Goal: Book appointment/travel/reservation

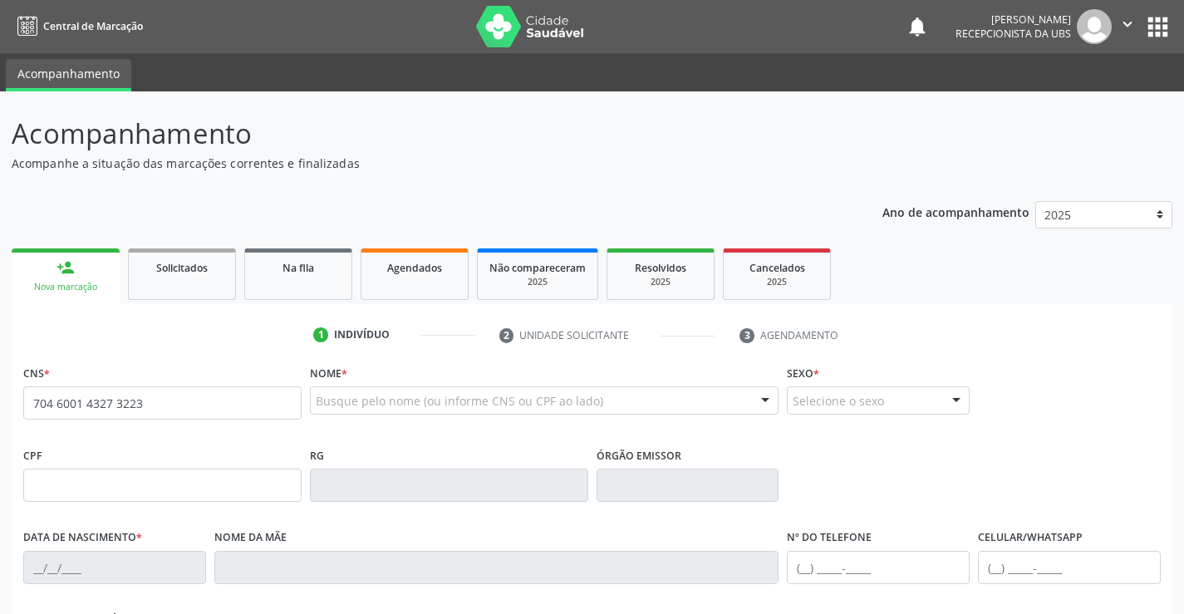
type input "704 6001 4327 3223"
type input "102.025.204-98"
type input "[DATE]"
type input "[PERSON_NAME]"
type input "[PHONE_NUMBER]"
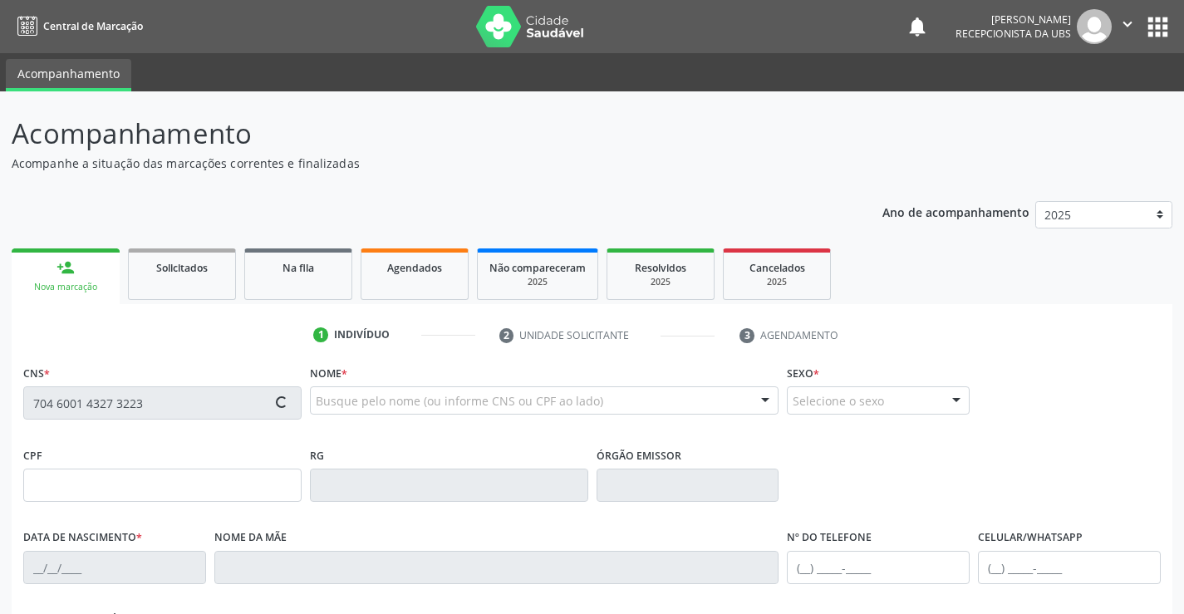
type input "[PHONE_NUMBER]"
type input "021.636.004-83"
type input "1082"
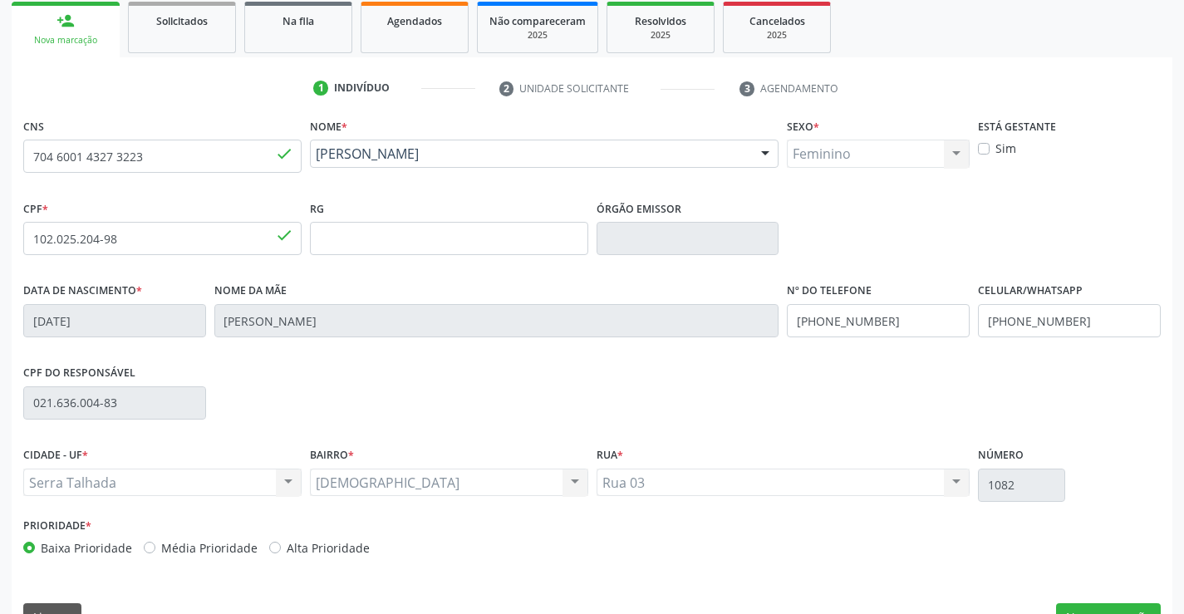
scroll to position [287, 0]
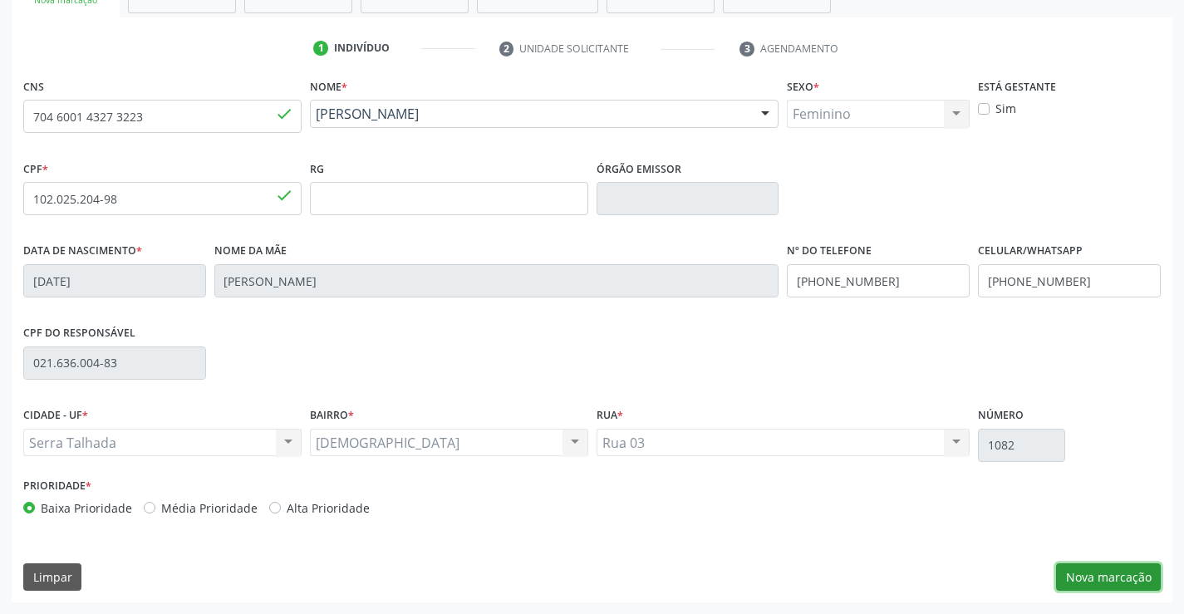
click at [1106, 572] on button "Nova marcação" at bounding box center [1108, 577] width 105 height 28
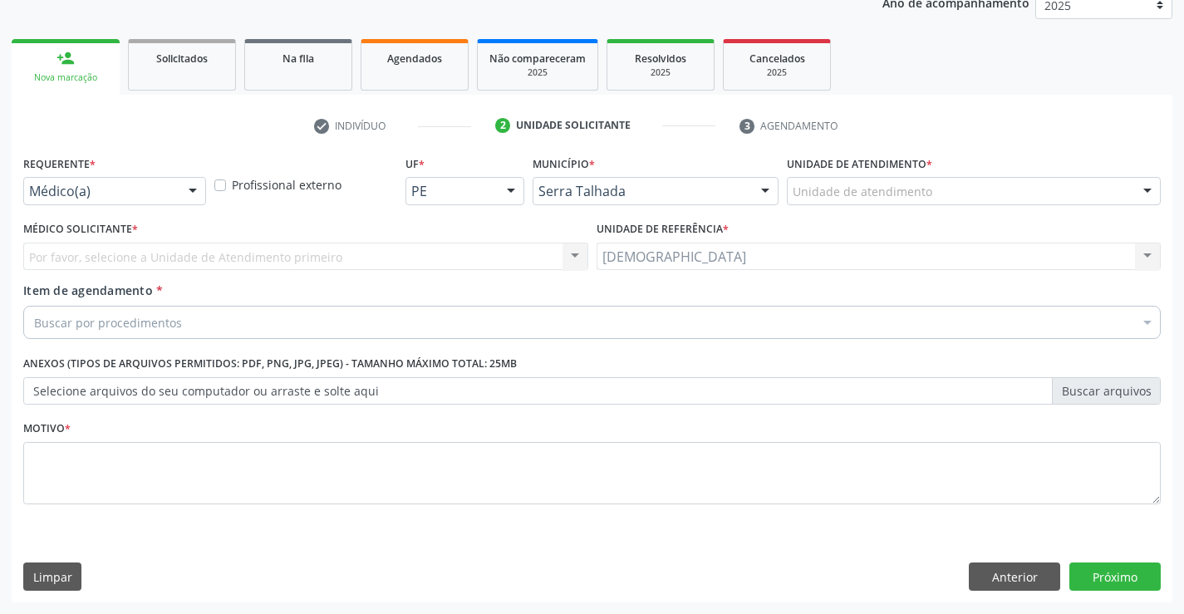
scroll to position [209, 0]
click at [194, 196] on div at bounding box center [192, 192] width 25 height 28
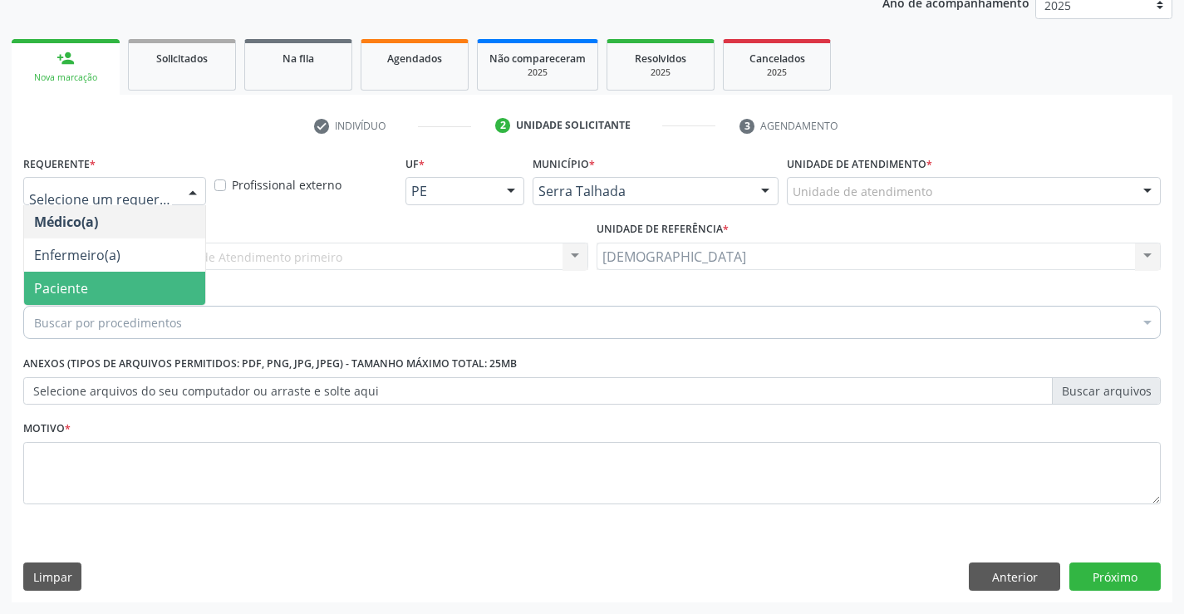
click at [129, 283] on span "Paciente" at bounding box center [114, 288] width 181 height 33
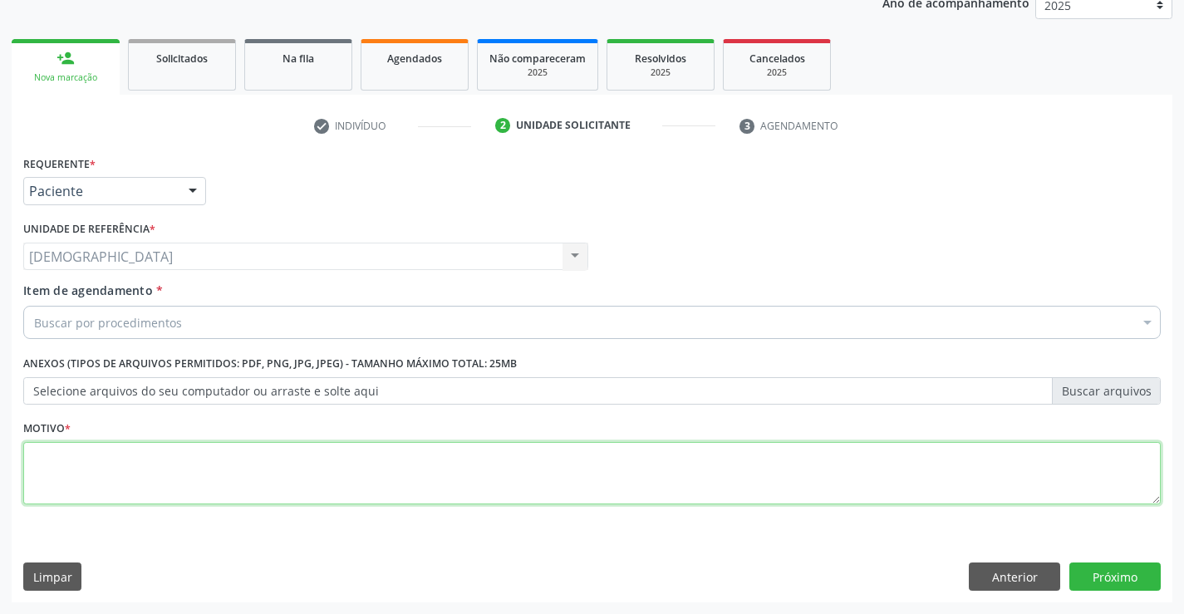
click at [115, 459] on textarea at bounding box center [592, 473] width 1138 height 63
type textarea "."
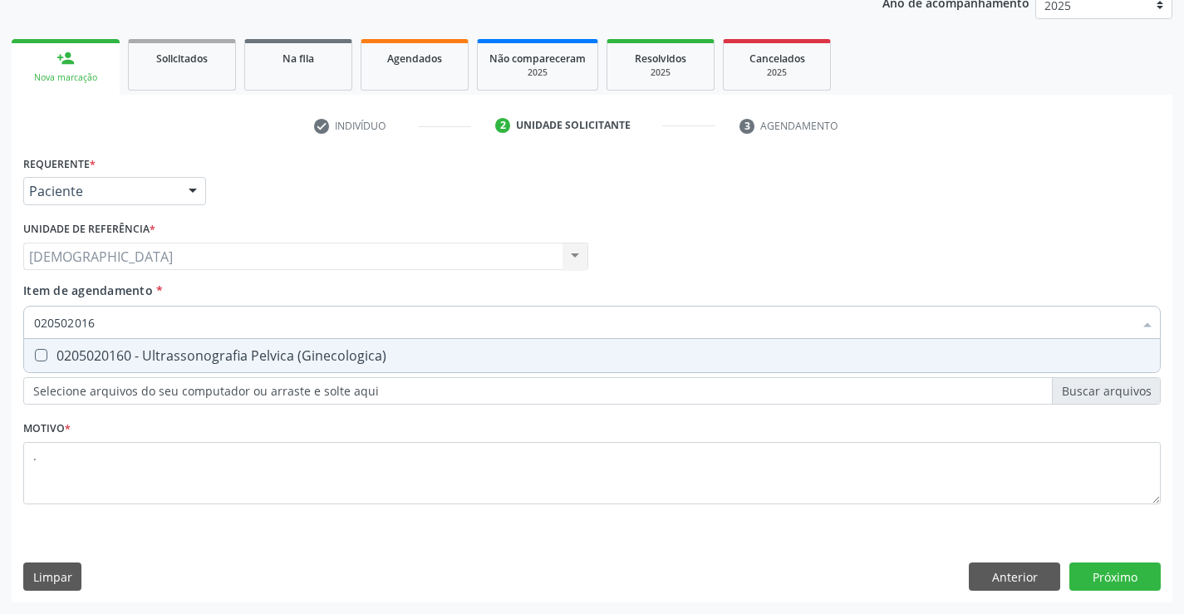
type input "0205020160"
click at [123, 360] on div "0205020160 - Ultrassonografia Pelvica (Ginecologica)" at bounding box center [592, 355] width 1116 height 13
checkbox \(Ginecologica\) "true"
click at [1094, 571] on div "Requerente * Paciente Médico(a) Enfermeiro(a) Paciente Nenhum resultado encontr…" at bounding box center [592, 376] width 1161 height 451
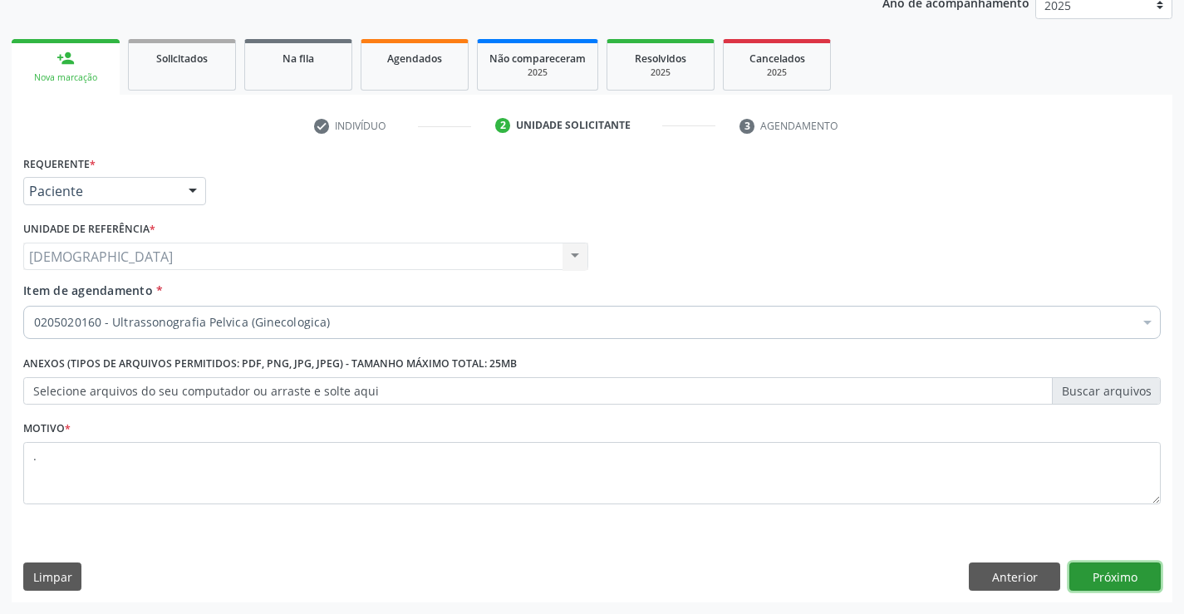
click at [1146, 573] on button "Próximo" at bounding box center [1114, 577] width 91 height 28
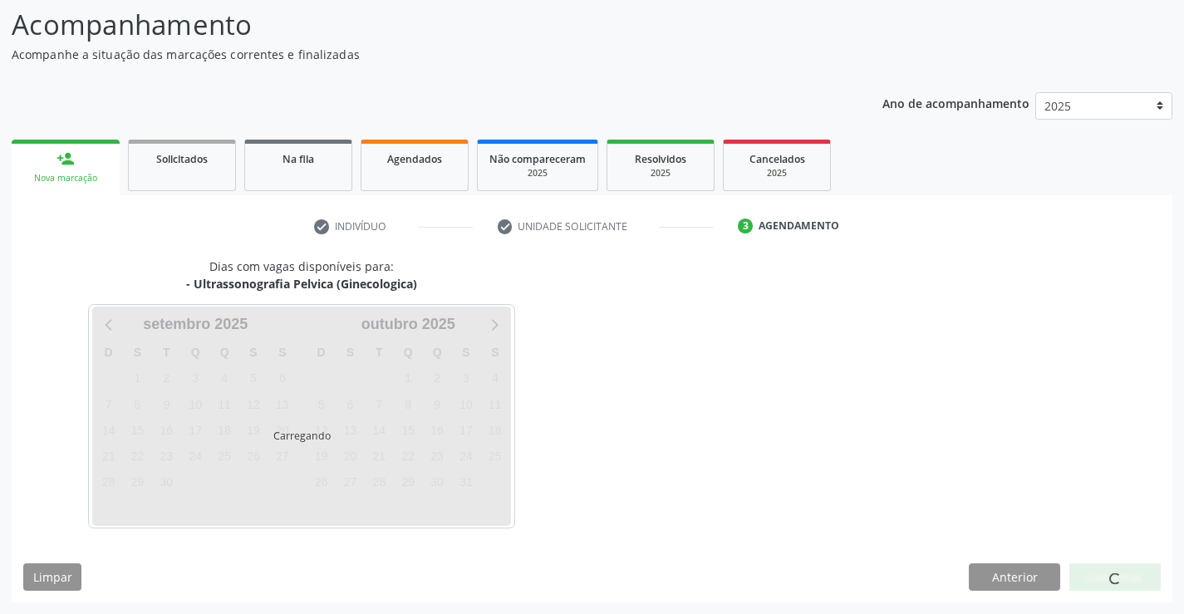
scroll to position [109, 0]
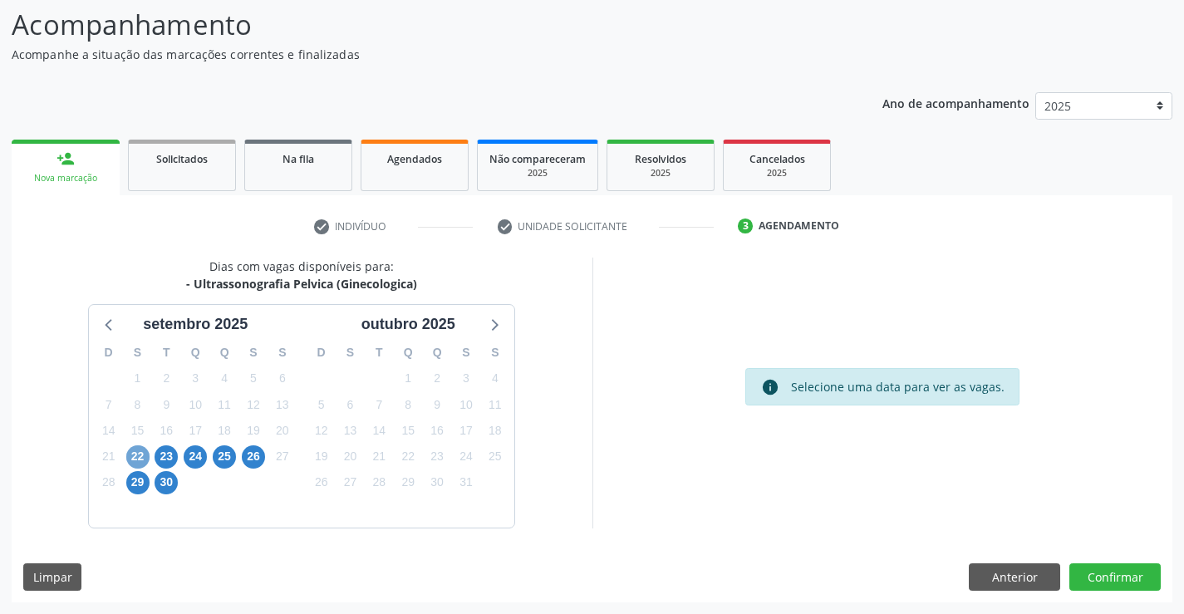
click at [135, 459] on span "22" at bounding box center [137, 456] width 23 height 23
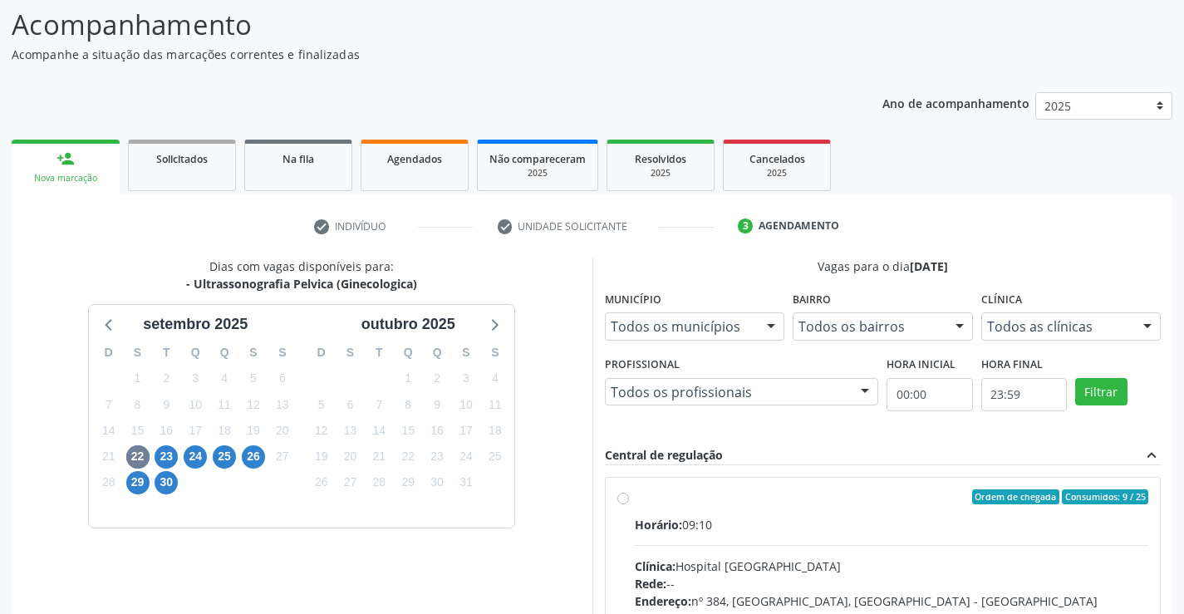
click at [635, 495] on label "Ordem de chegada Consumidos: 9 / 25 Horário: 09:10 Clínica: Hospital [GEOGRAPHI…" at bounding box center [892, 616] width 514 height 255
click at [627, 495] on input "Ordem de chegada Consumidos: 9 / 25 Horário: 09:10 Clínica: Hospital [GEOGRAPHI…" at bounding box center [623, 496] width 12 height 15
radio input "true"
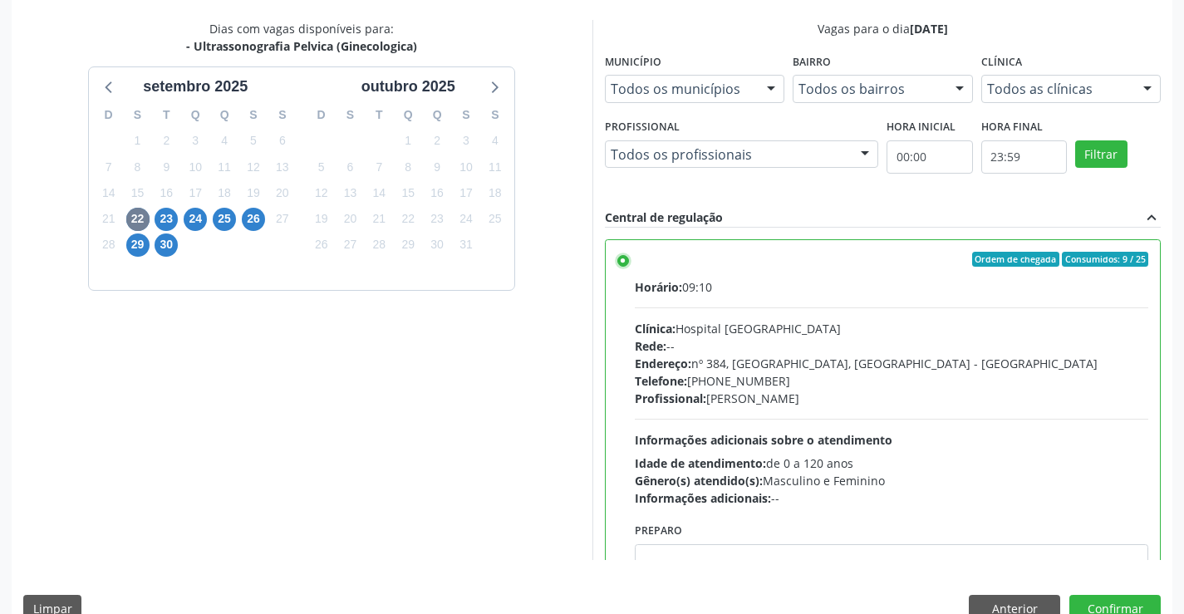
scroll to position [379, 0]
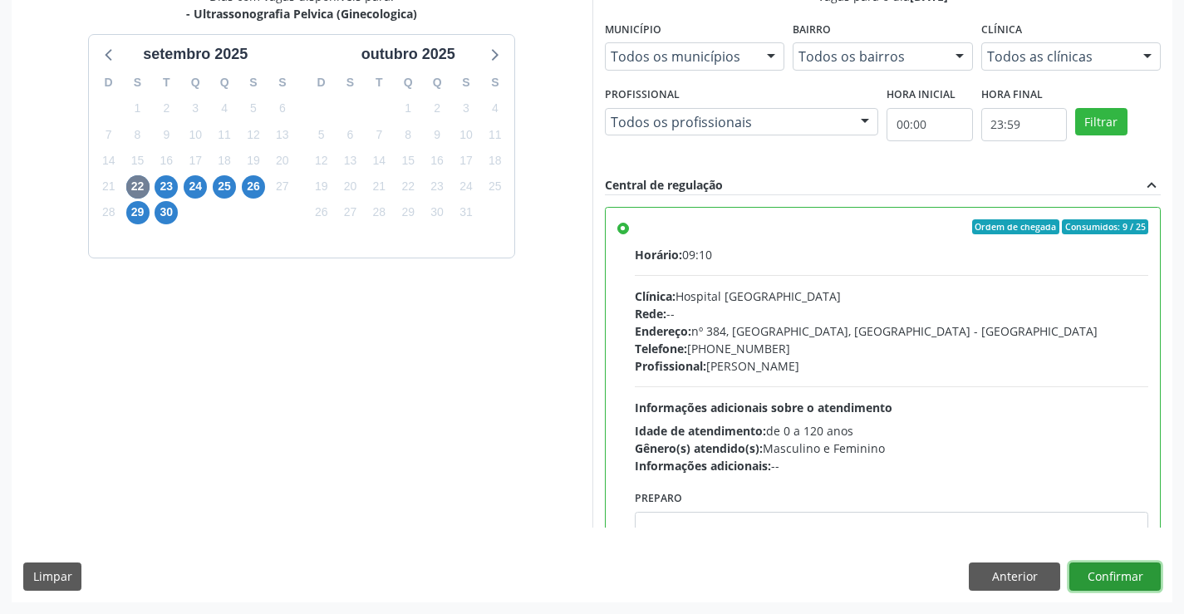
click at [1124, 579] on button "Confirmar" at bounding box center [1114, 577] width 91 height 28
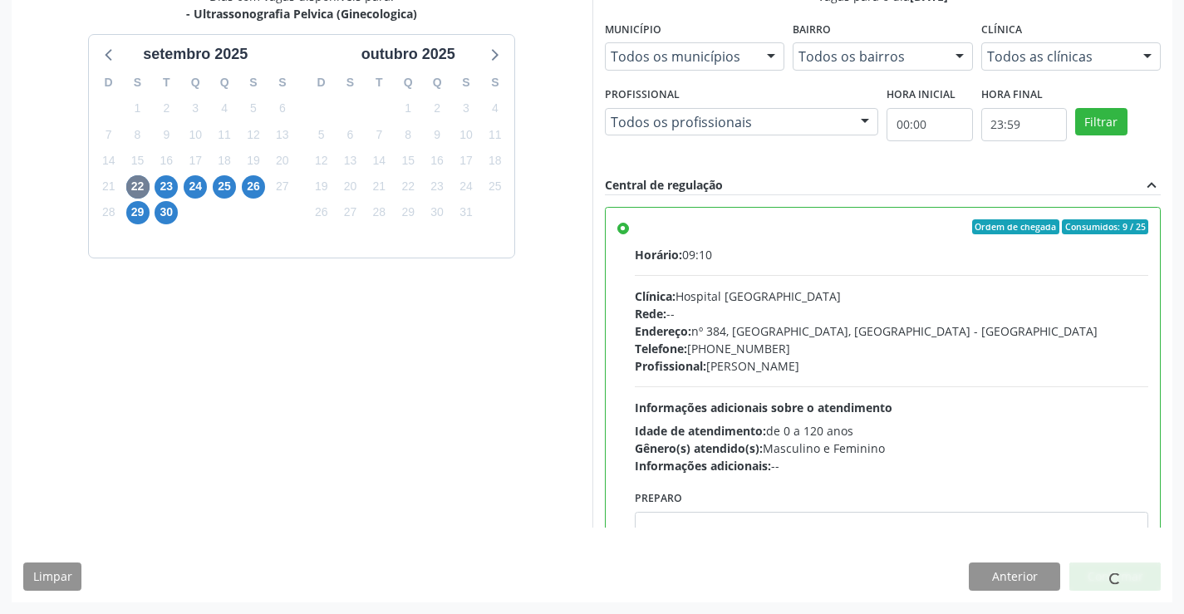
scroll to position [0, 0]
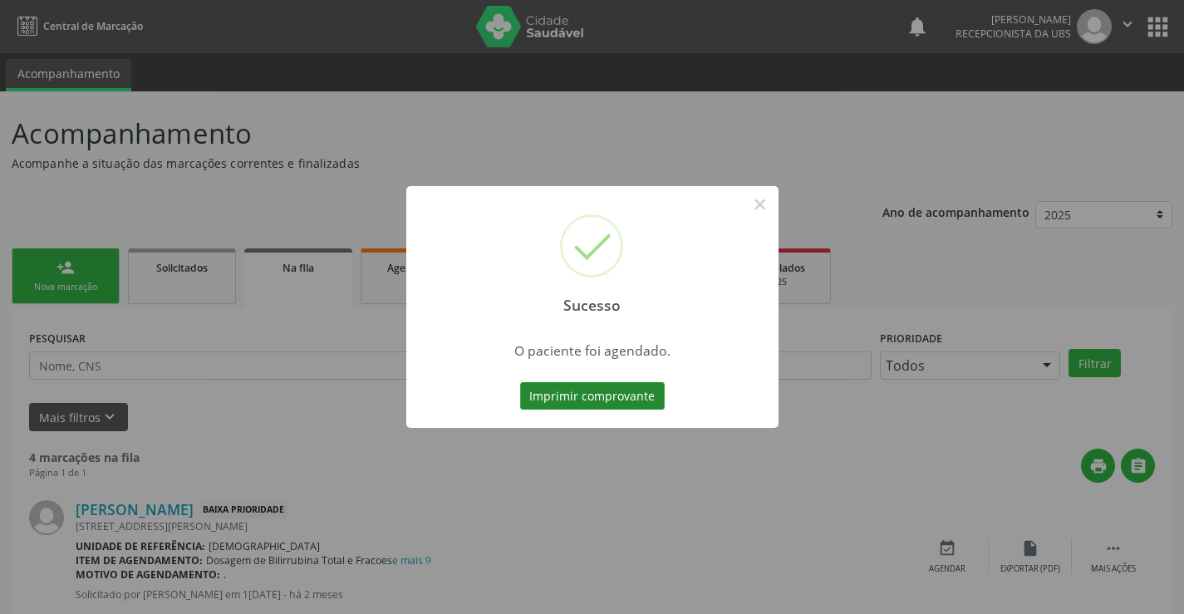
click at [641, 395] on button "Imprimir comprovante" at bounding box center [592, 396] width 145 height 28
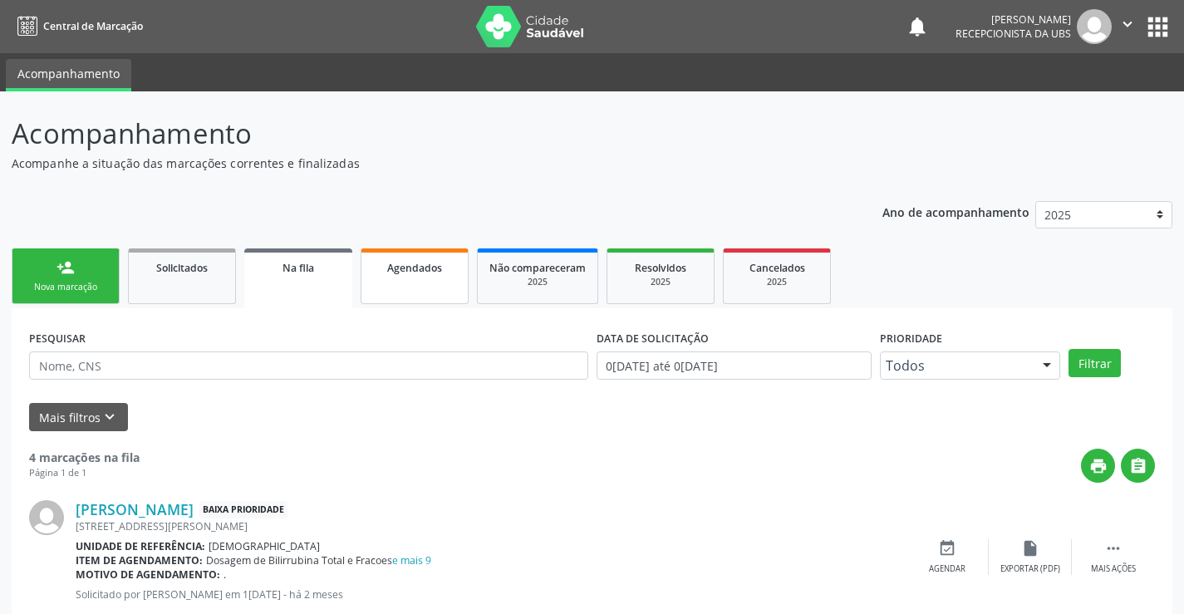
click at [391, 283] on link "Agendados" at bounding box center [415, 276] width 108 height 56
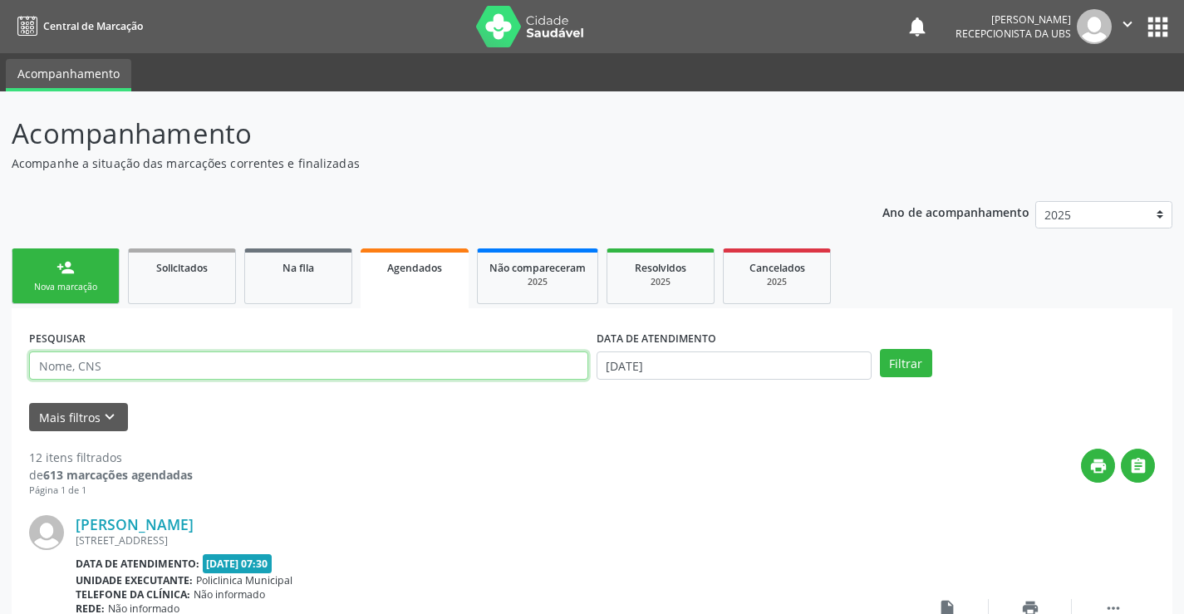
click at [202, 366] on input "text" at bounding box center [308, 365] width 559 height 28
type input "704600143273223"
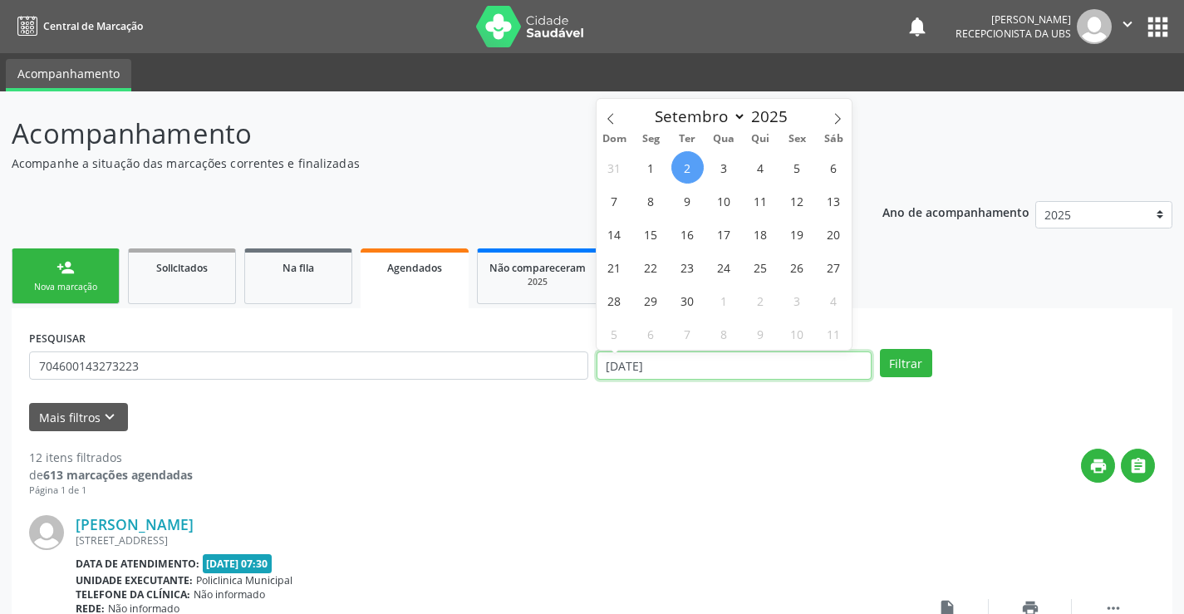
click at [673, 364] on input "[DATE]" at bounding box center [734, 365] width 275 height 28
click at [891, 361] on button "Filtrar" at bounding box center [906, 363] width 52 height 28
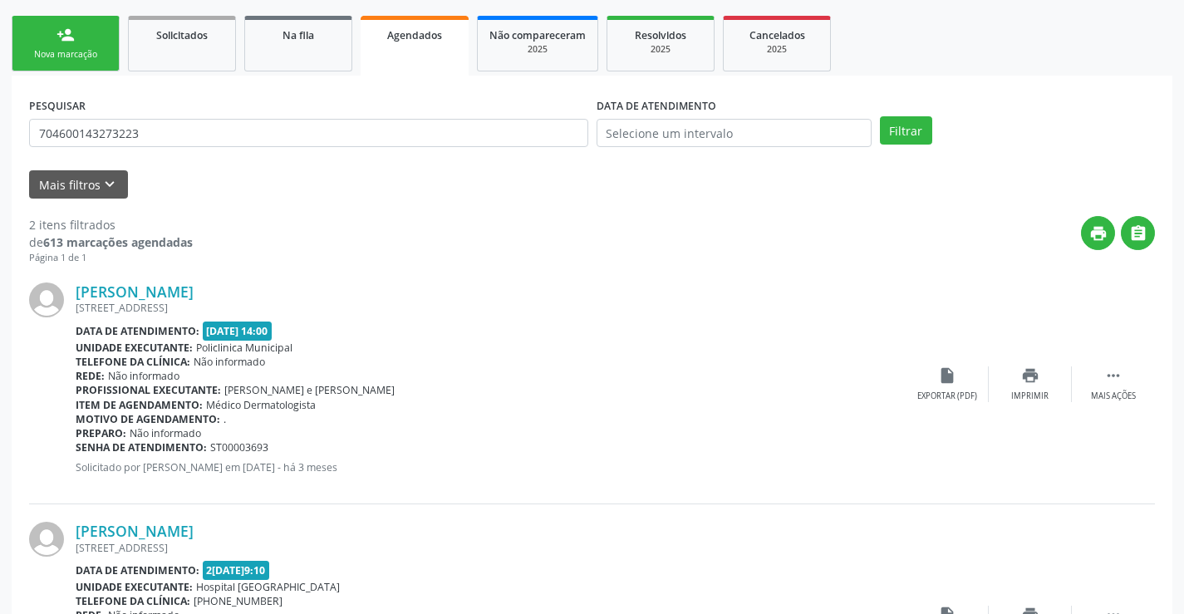
scroll to position [236, 0]
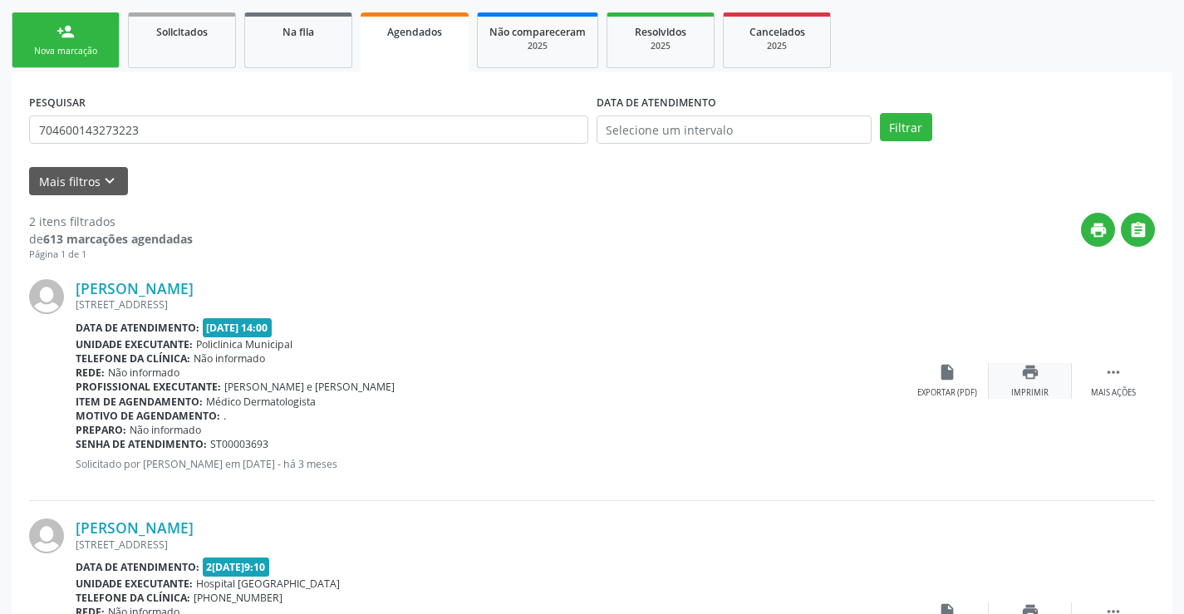
click at [1030, 378] on icon "print" at bounding box center [1030, 372] width 18 height 18
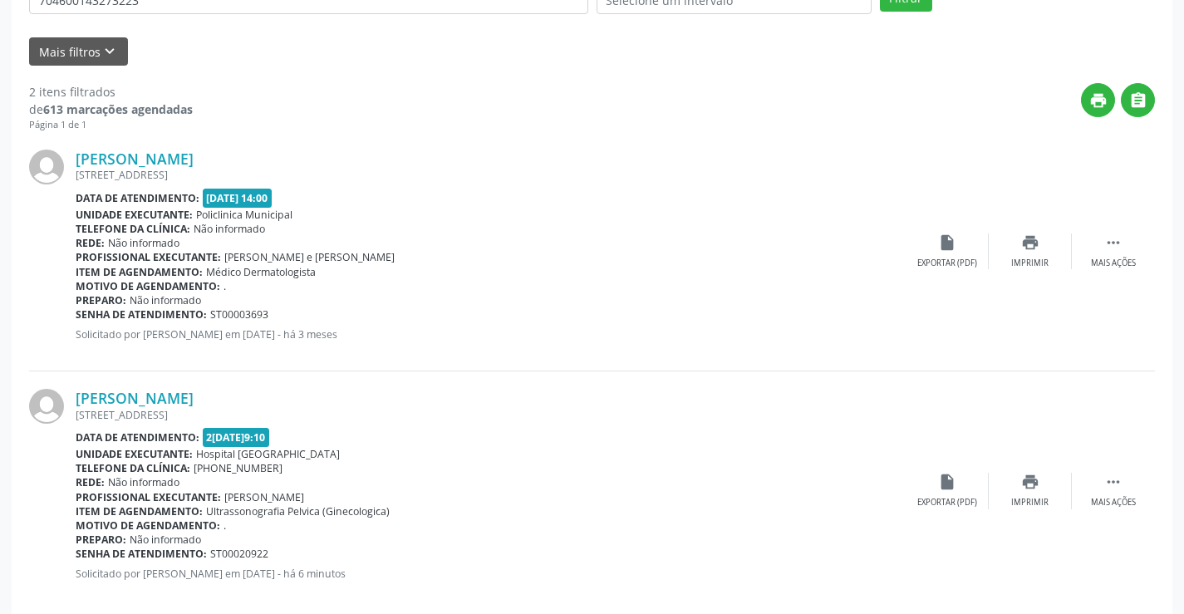
scroll to position [391, 0]
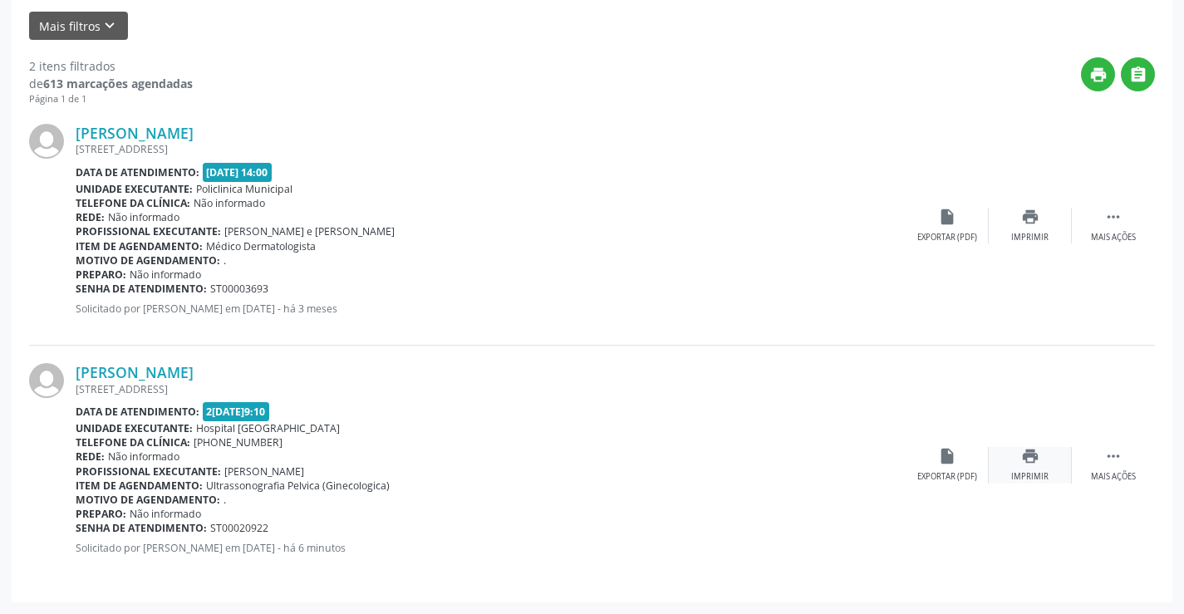
click at [1043, 456] on div "print Imprimir" at bounding box center [1030, 465] width 83 height 36
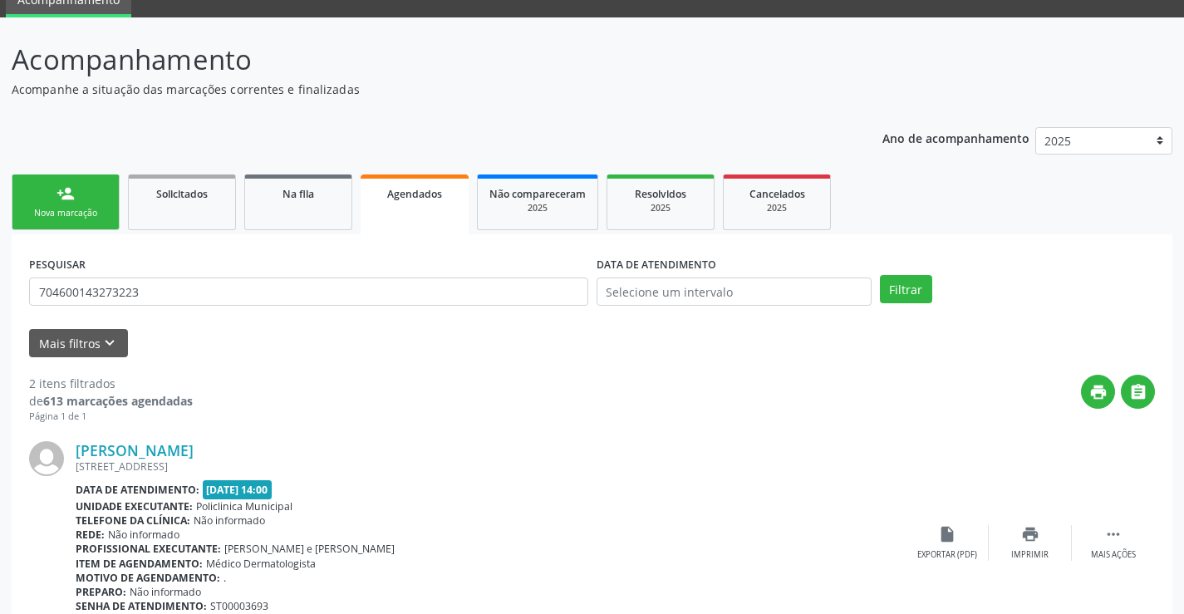
scroll to position [0, 0]
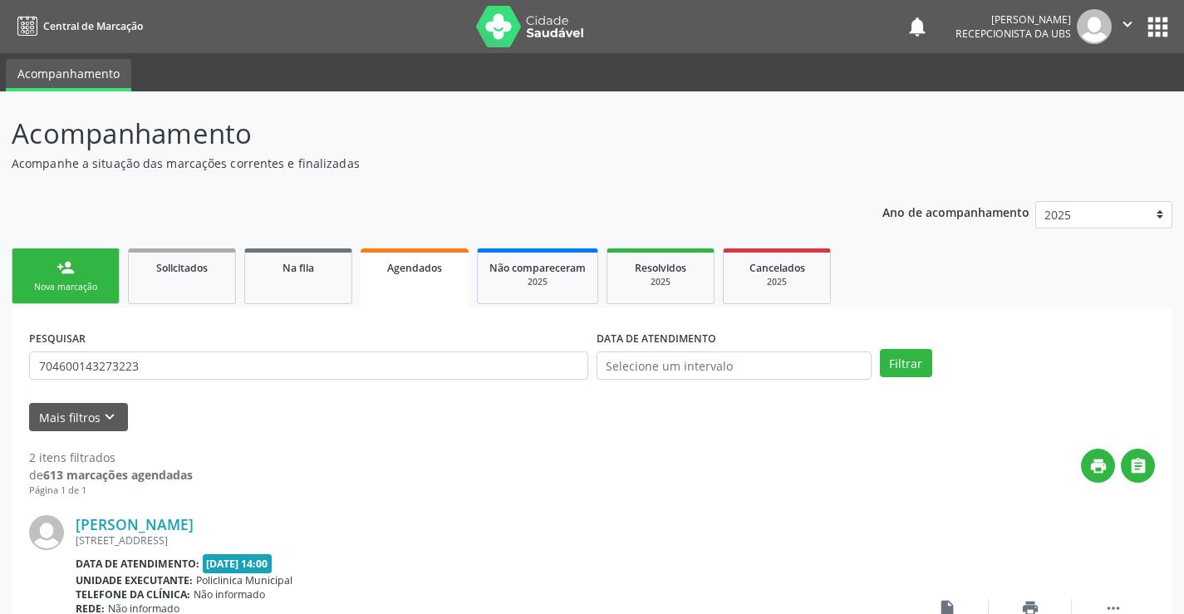
click at [1119, 17] on icon "" at bounding box center [1127, 24] width 18 height 18
click at [1062, 106] on link "Sair" at bounding box center [1085, 101] width 115 height 23
